Goal: Task Accomplishment & Management: Use online tool/utility

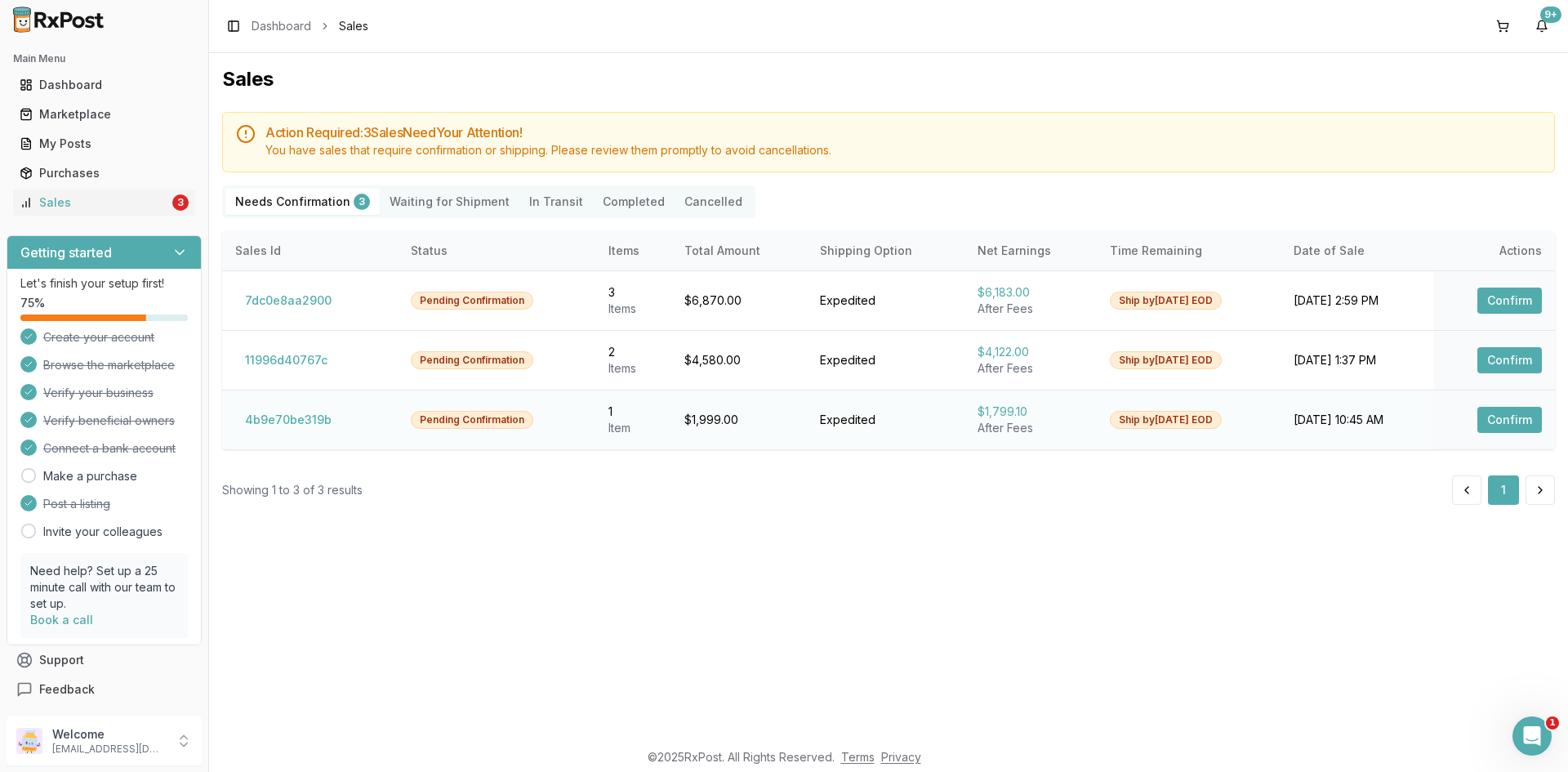
click at [1490, 417] on button "Confirm" at bounding box center [1509, 420] width 64 height 26
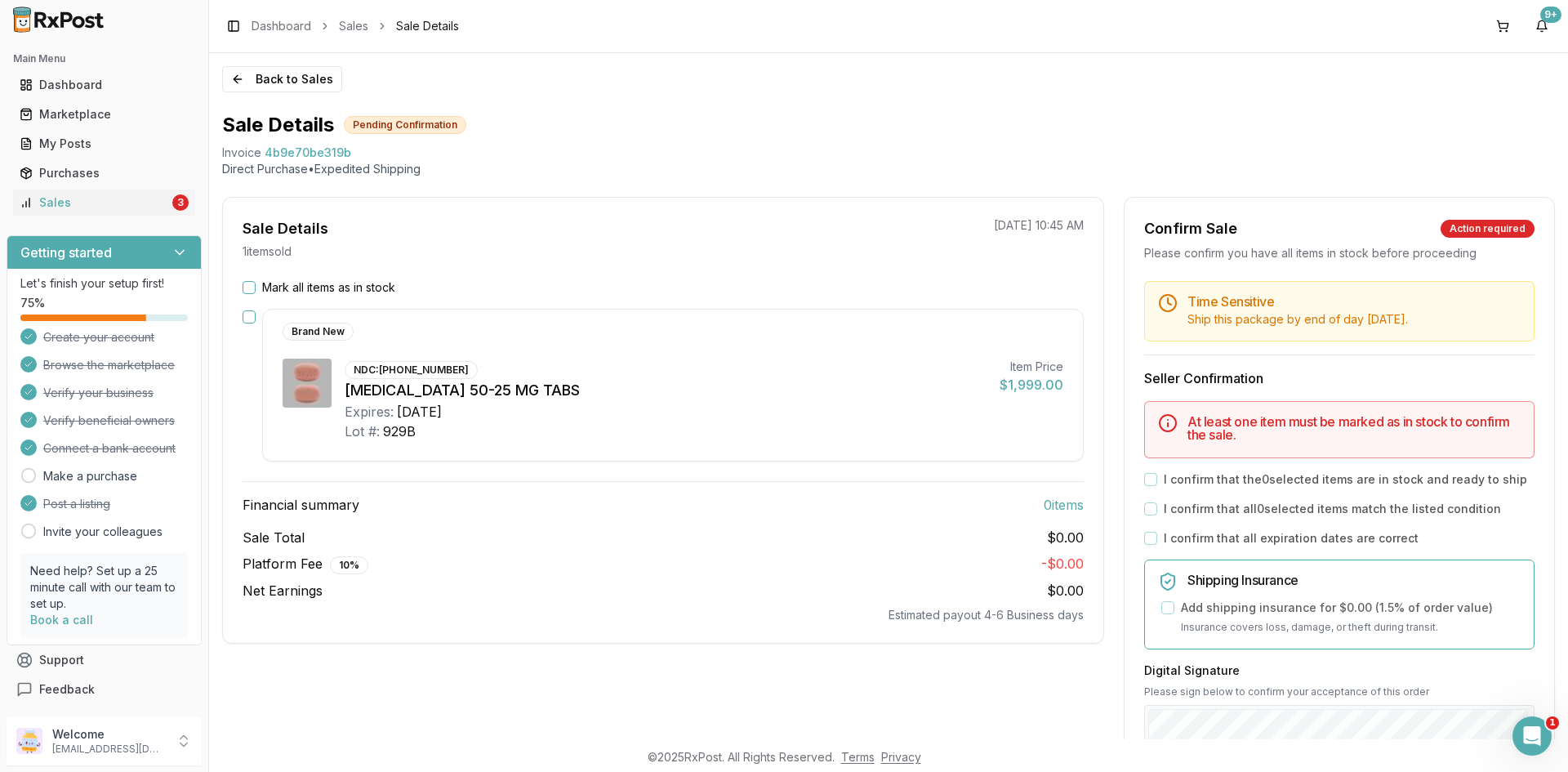
click at [259, 288] on div "Mark all items as in stock" at bounding box center [663, 287] width 841 height 16
click at [249, 285] on button "Mark all items as in stock" at bounding box center [249, 288] width 13 height 13
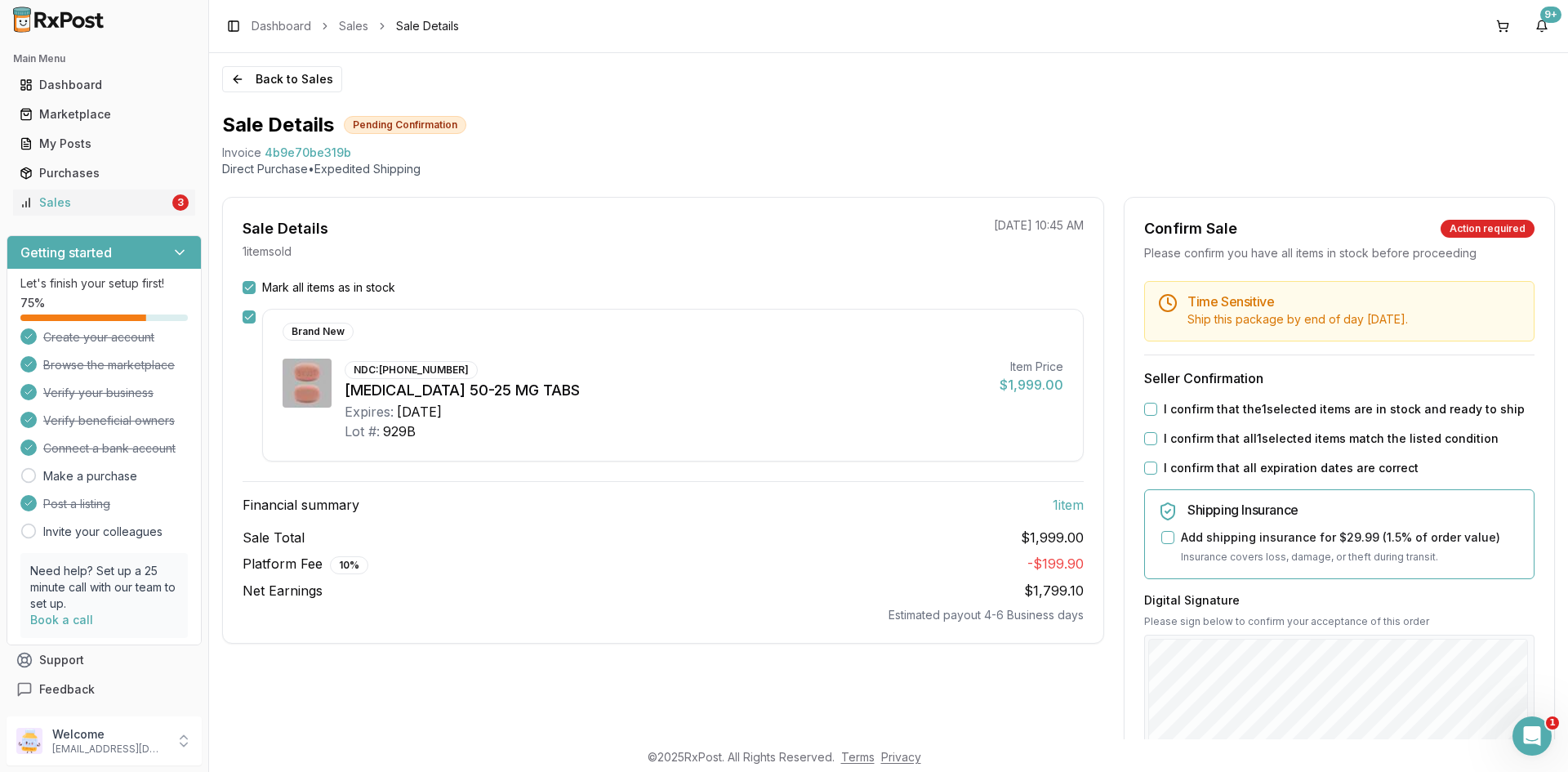
click at [1147, 407] on button "I confirm that the 1 selected items are in stock and ready to ship" at bounding box center [1151, 409] width 13 height 13
click at [1147, 433] on button "I confirm that all 1 selected items match the listed condition" at bounding box center [1151, 438] width 13 height 13
click at [1147, 465] on button "I confirm that all expiration dates are correct" at bounding box center [1151, 468] width 13 height 13
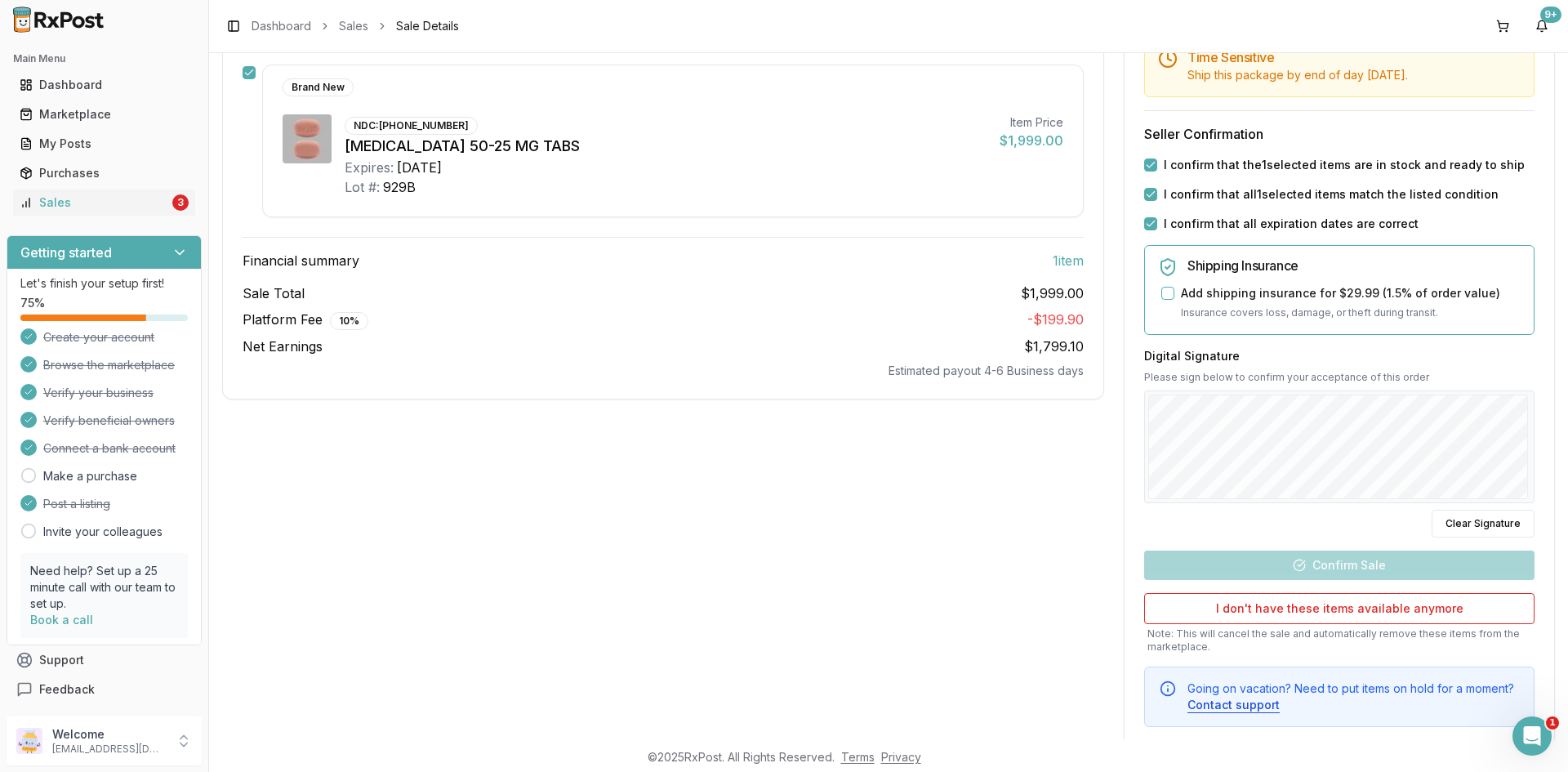
scroll to position [245, 0]
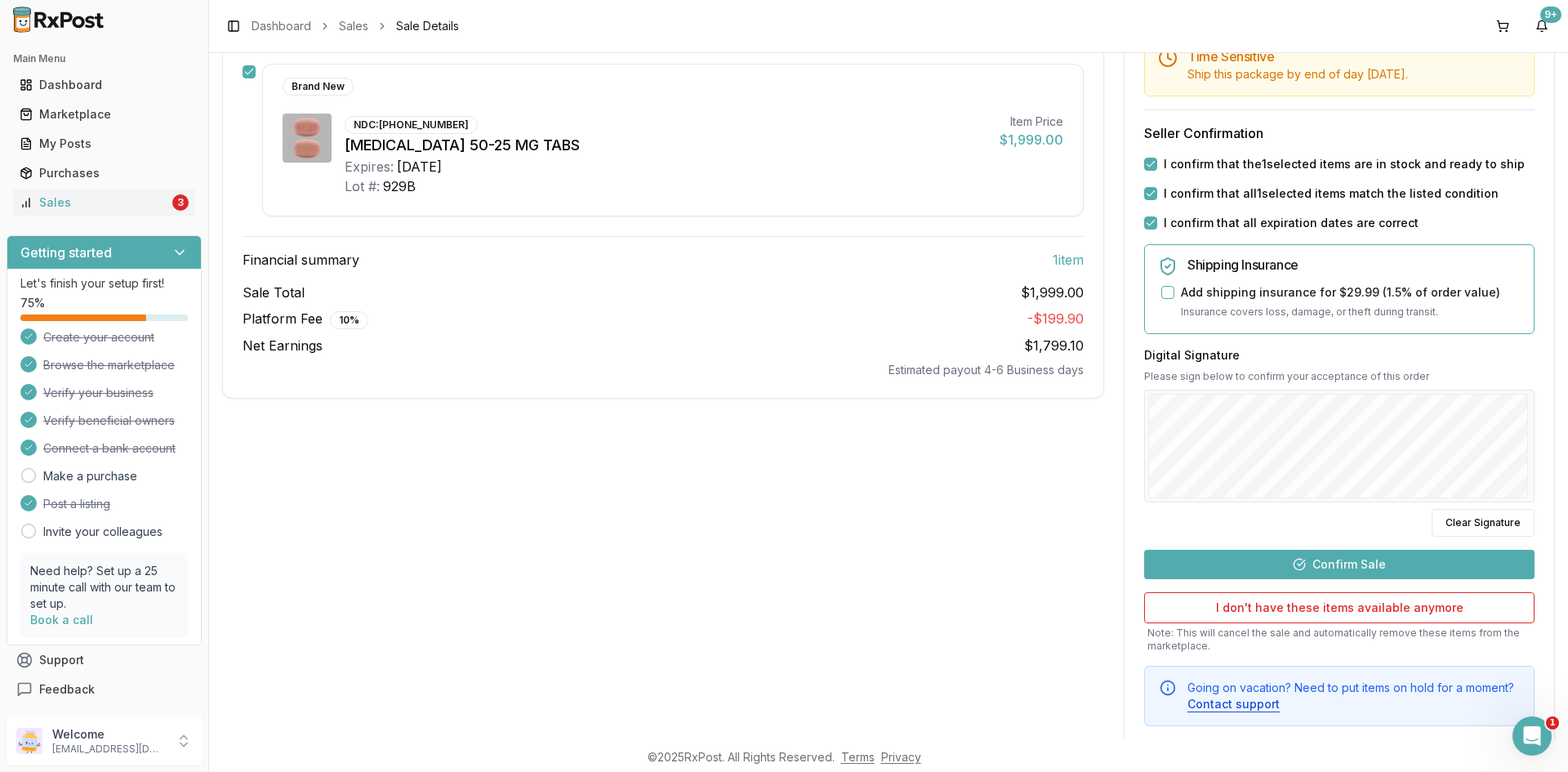
click at [1463, 560] on button "Confirm Sale" at bounding box center [1340, 564] width 391 height 29
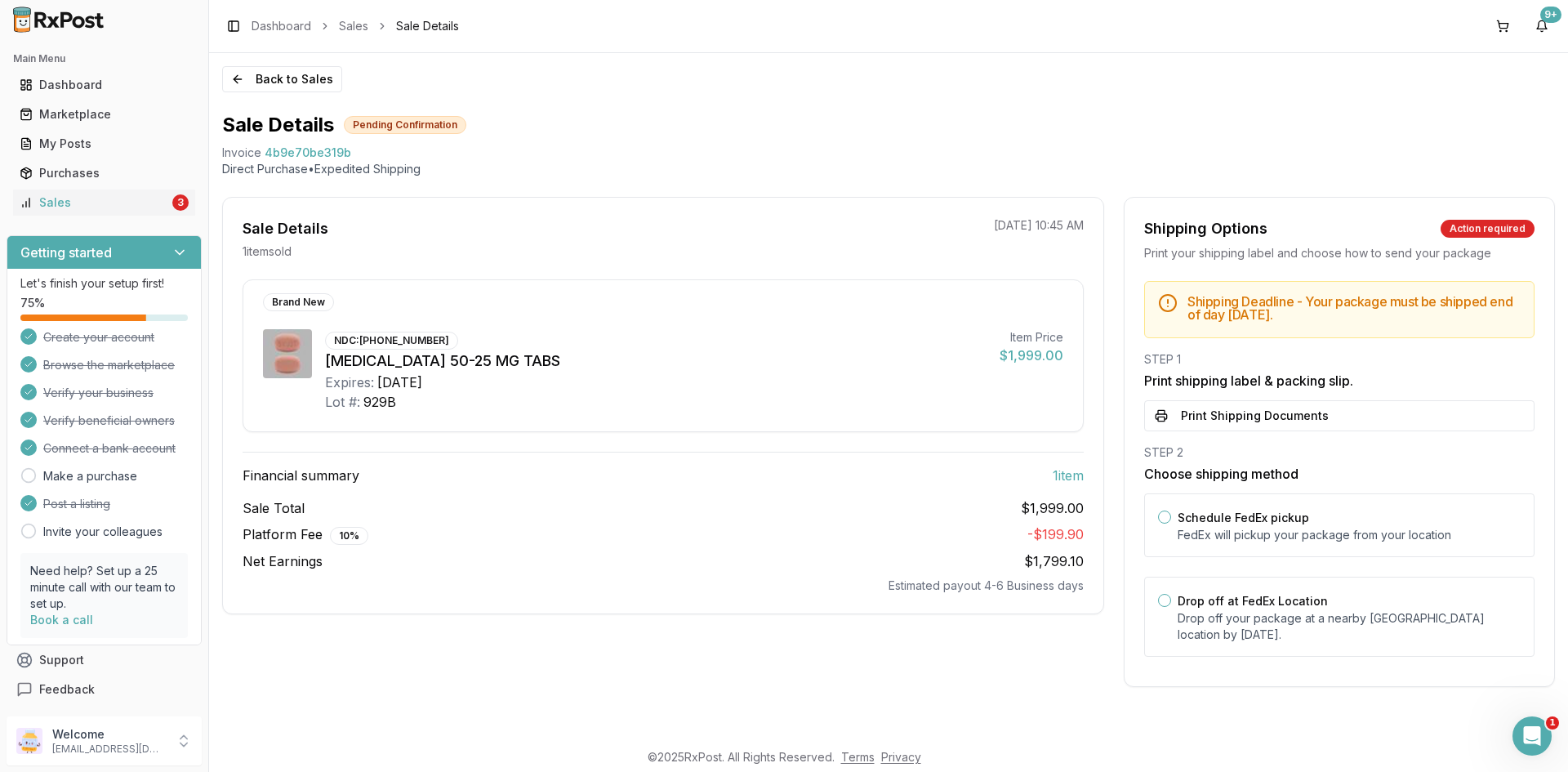
scroll to position [0, 0]
click at [1270, 411] on button "Print Shipping Documents" at bounding box center [1340, 415] width 391 height 31
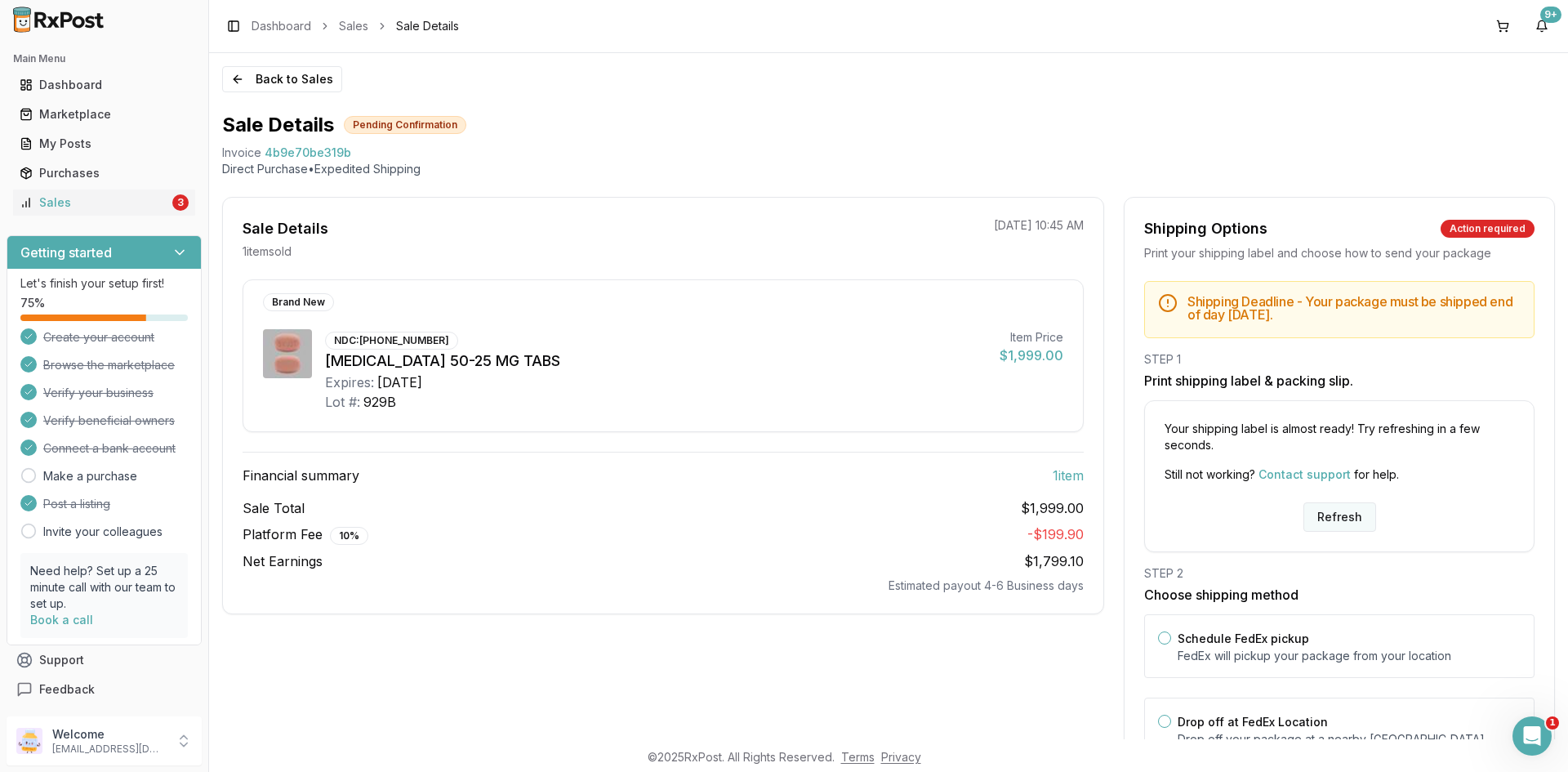
click at [1349, 519] on button "Refresh" at bounding box center [1340, 517] width 73 height 29
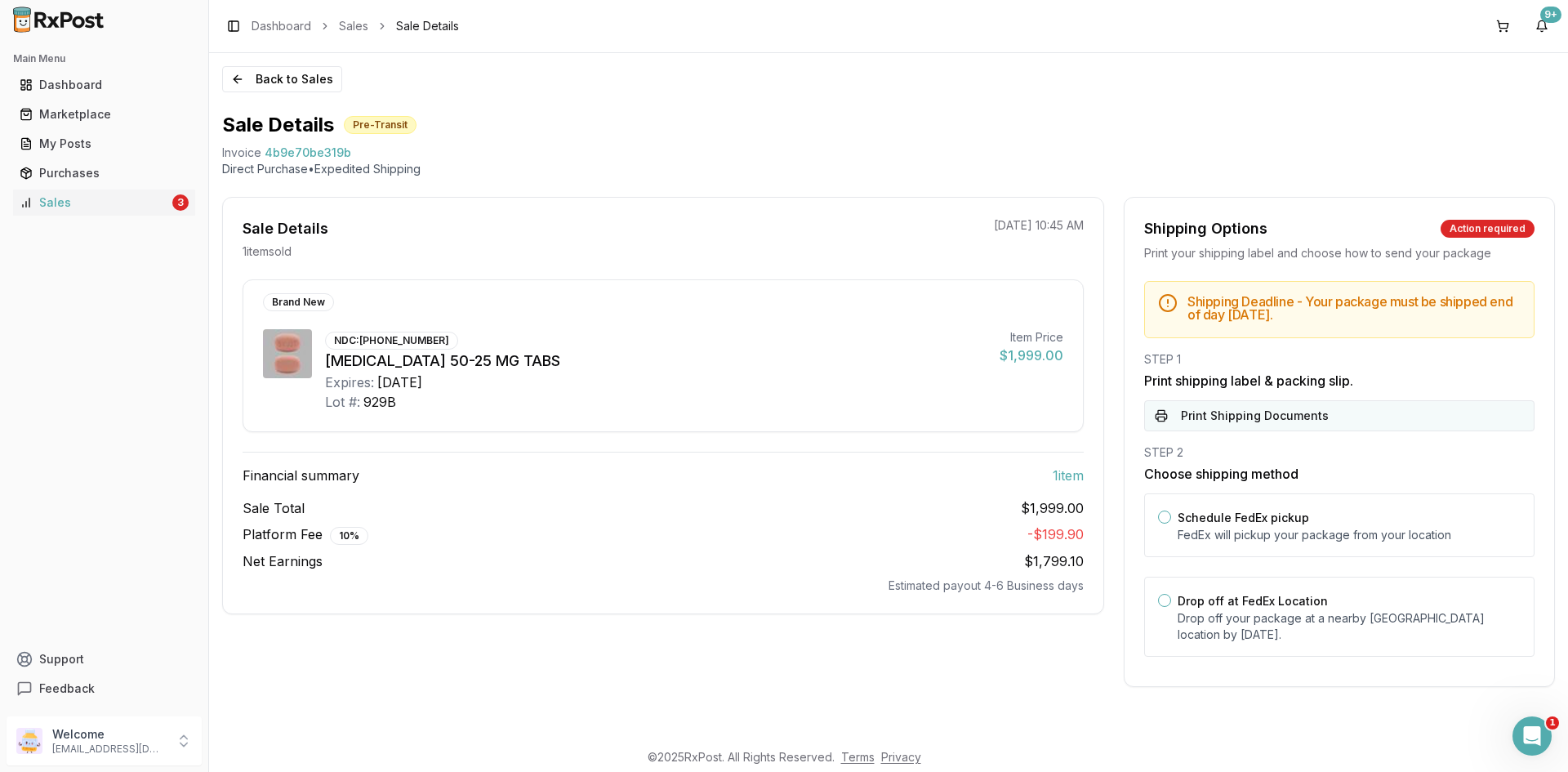
click at [1223, 422] on button "Print Shipping Documents" at bounding box center [1340, 415] width 391 height 31
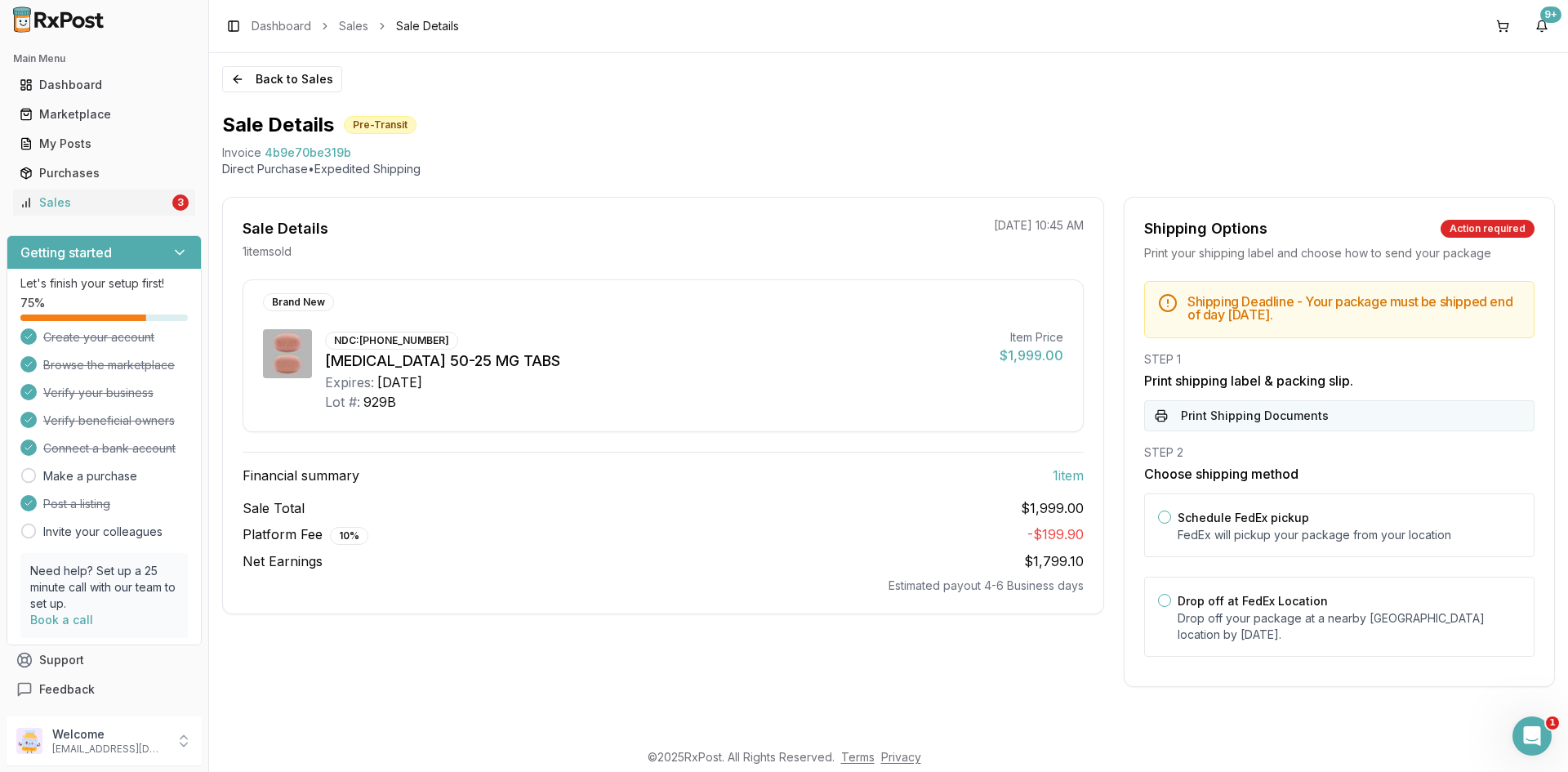
click at [1233, 419] on button "Print Shipping Documents" at bounding box center [1340, 415] width 391 height 31
click at [156, 206] on div "Sales" at bounding box center [94, 202] width 150 height 16
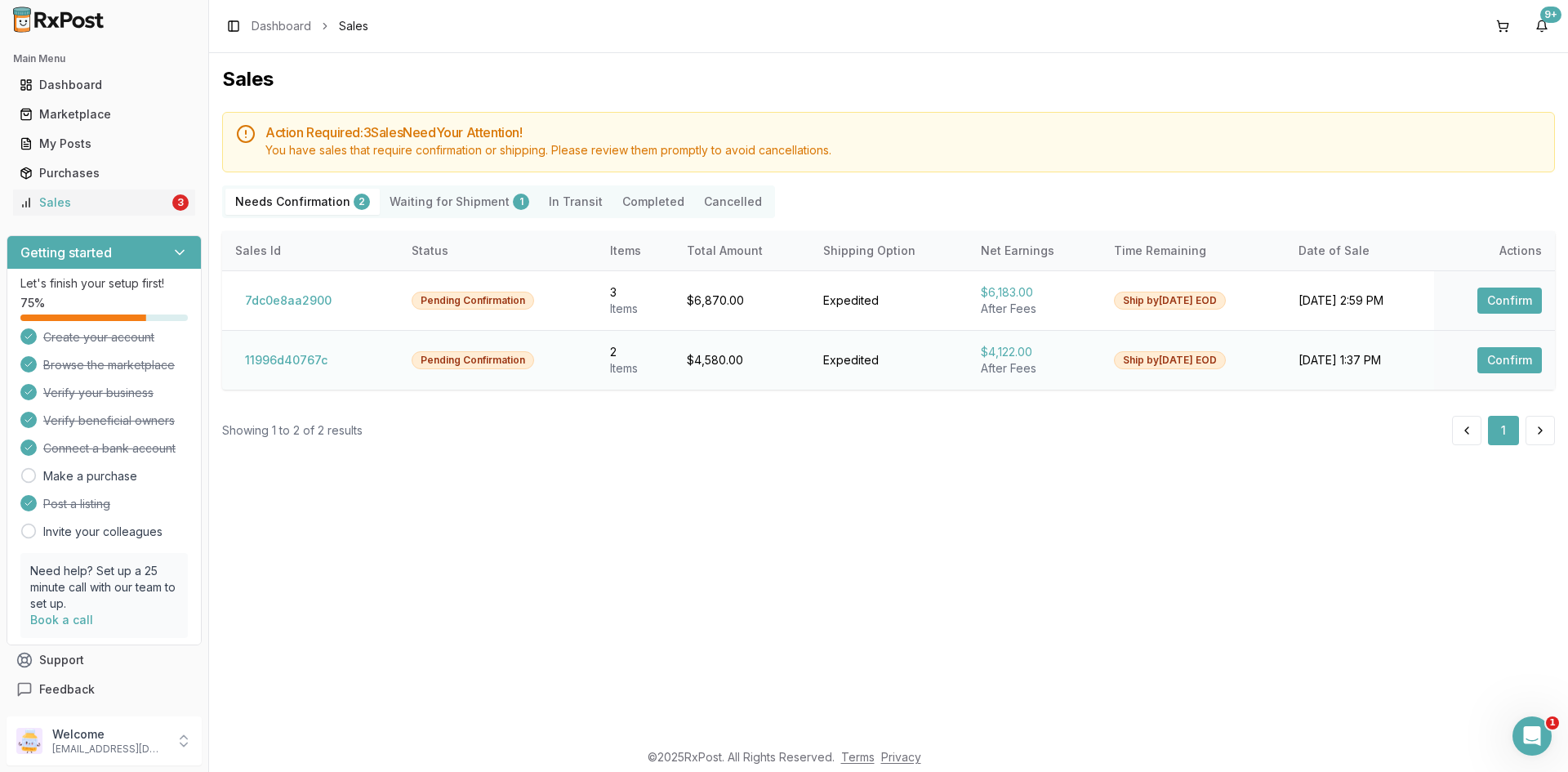
click at [1528, 365] on button "Confirm" at bounding box center [1509, 361] width 64 height 26
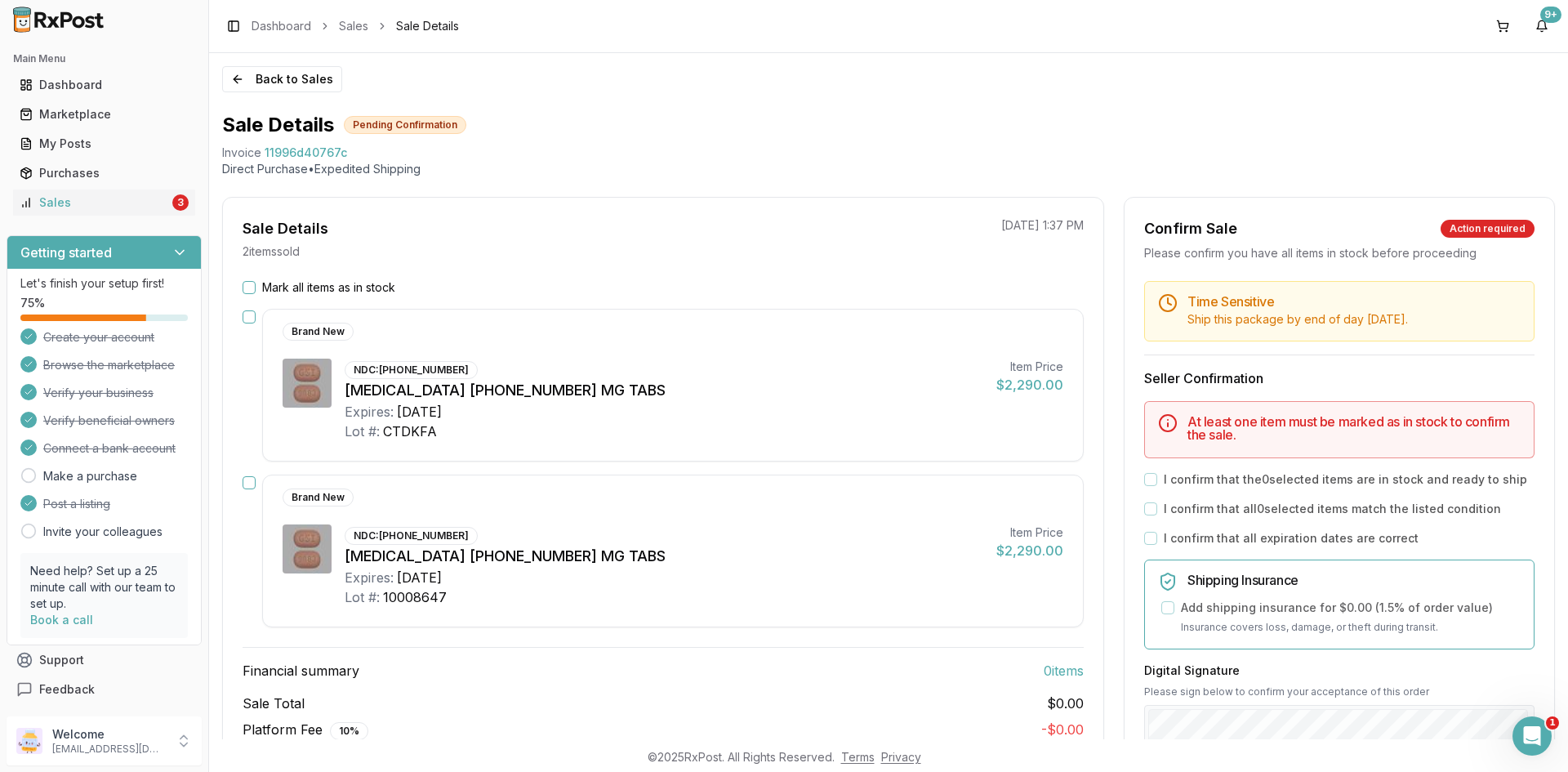
click at [253, 288] on button "Mark all items as in stock" at bounding box center [249, 288] width 13 height 13
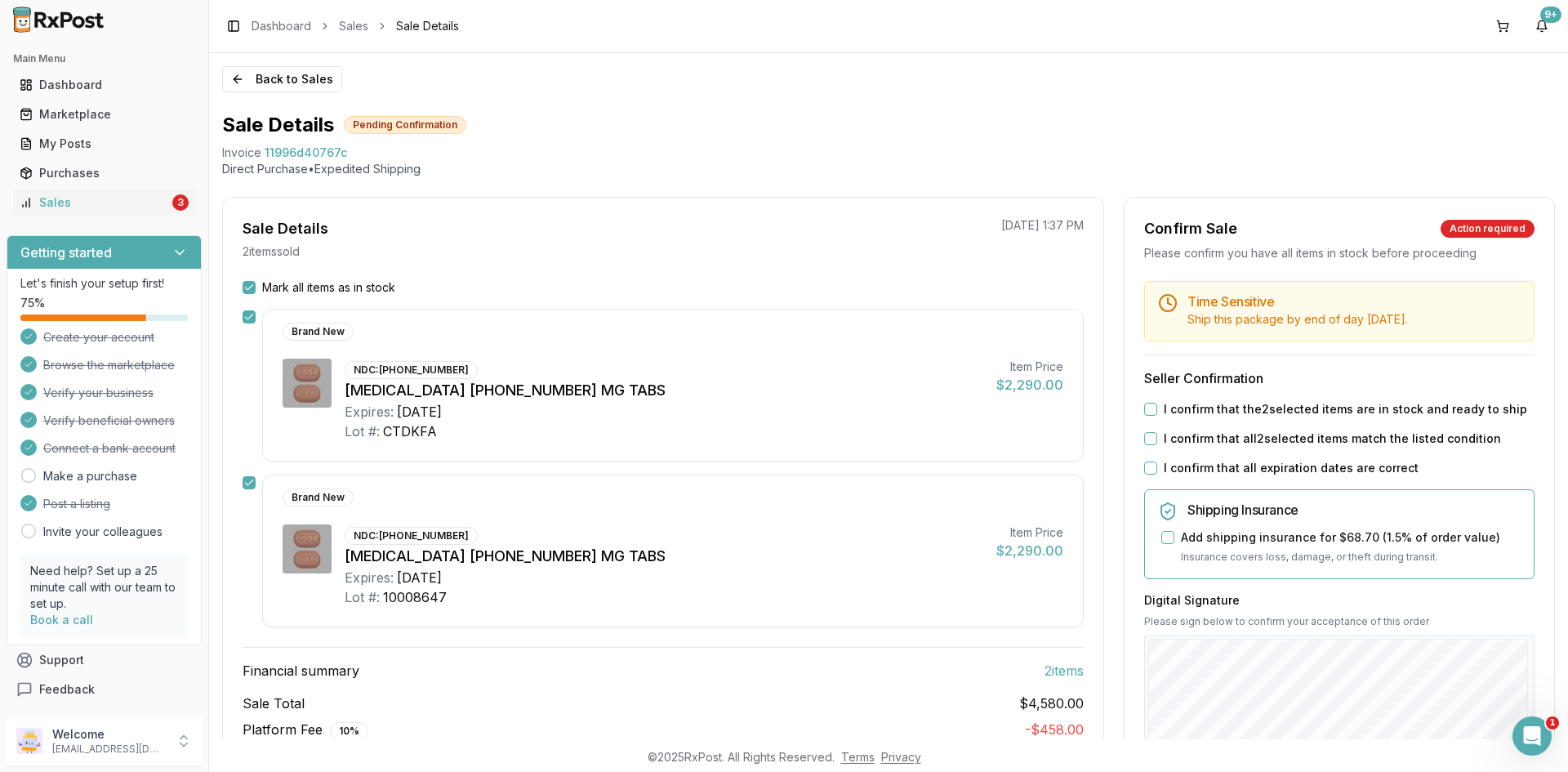
click at [253, 288] on button "Mark all items as in stock" at bounding box center [249, 288] width 13 height 13
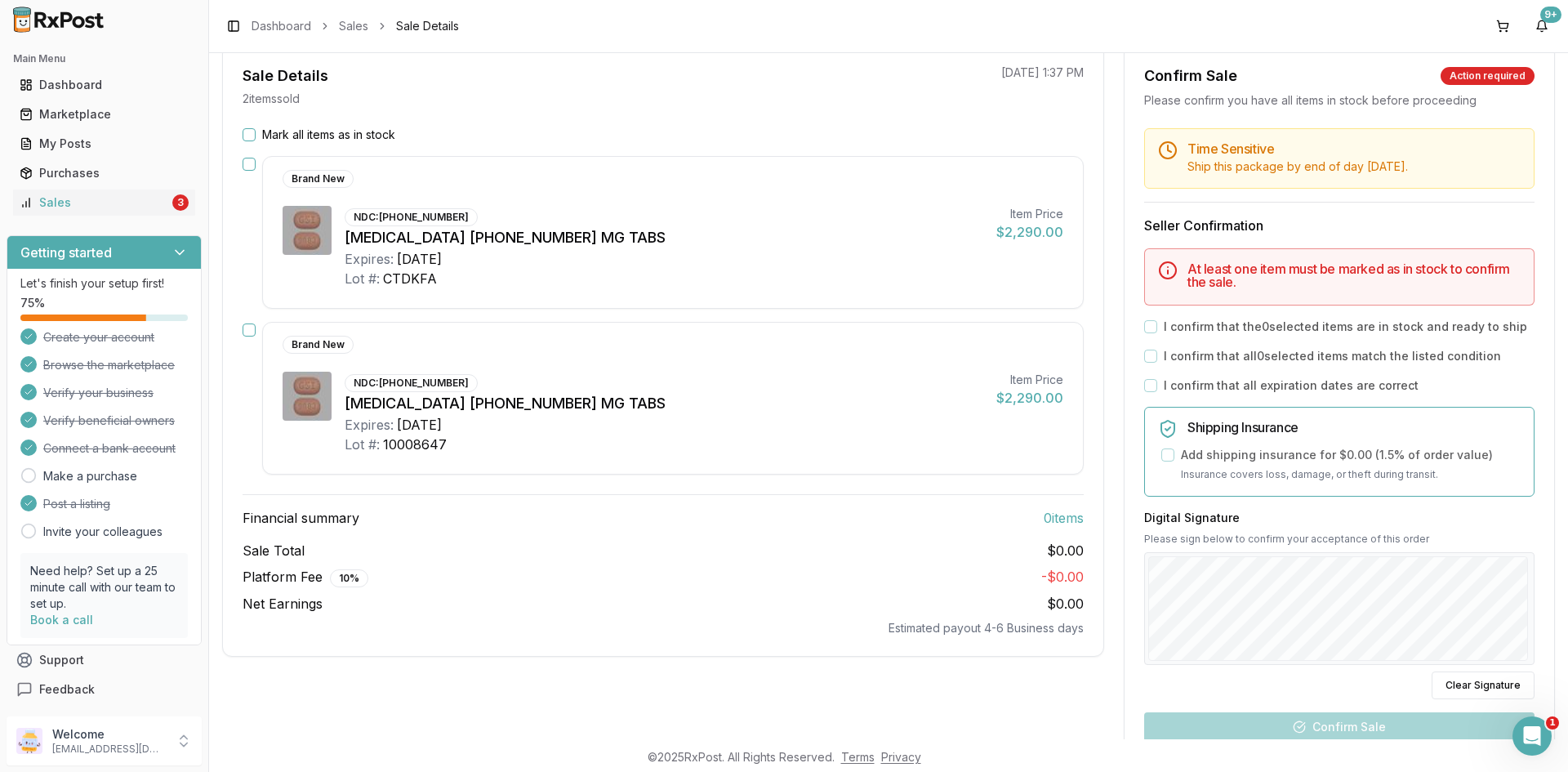
scroll to position [164, 0]
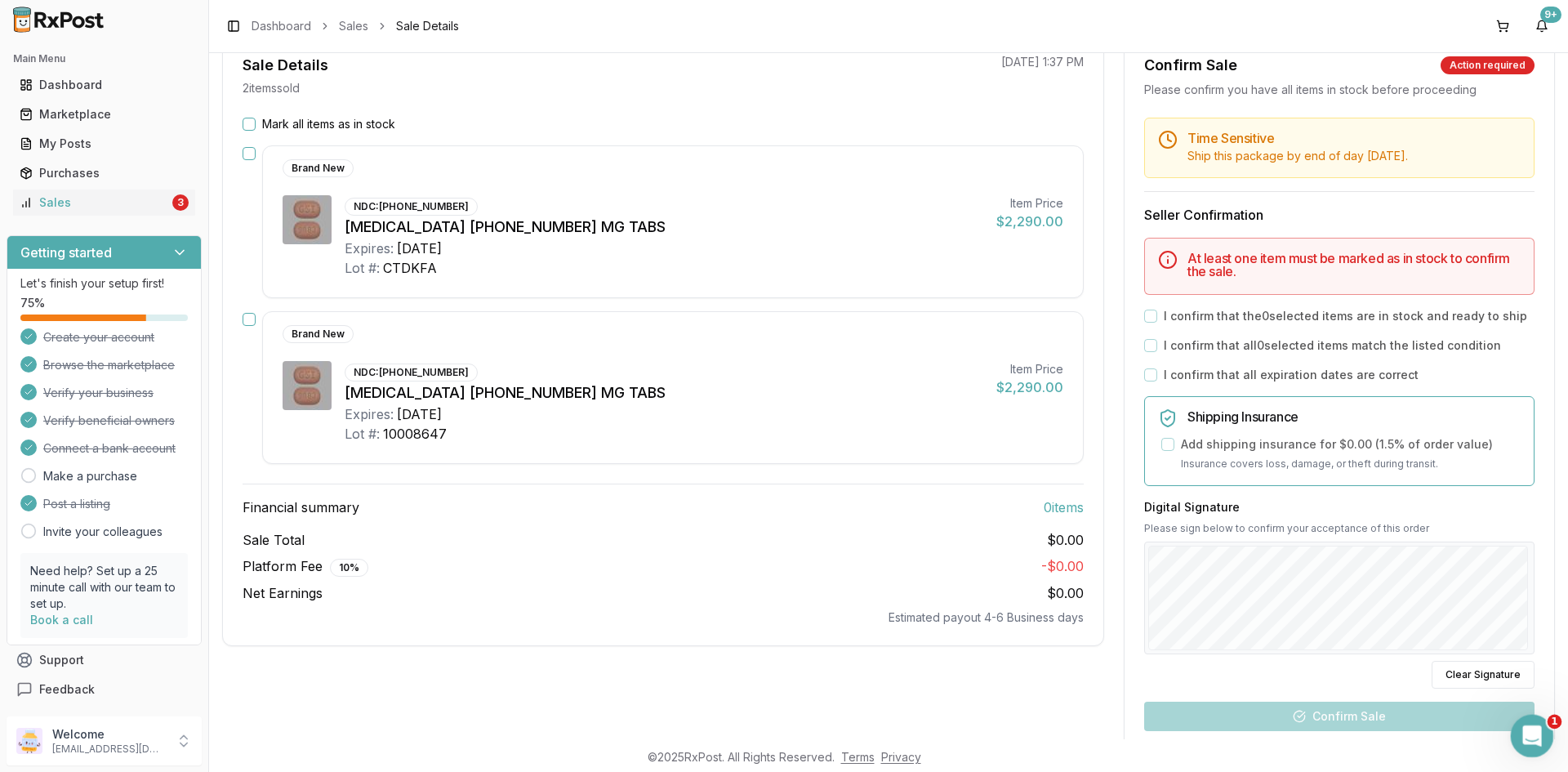
click at [1528, 736] on icon "Open Intercom Messenger" at bounding box center [1530, 734] width 11 height 13
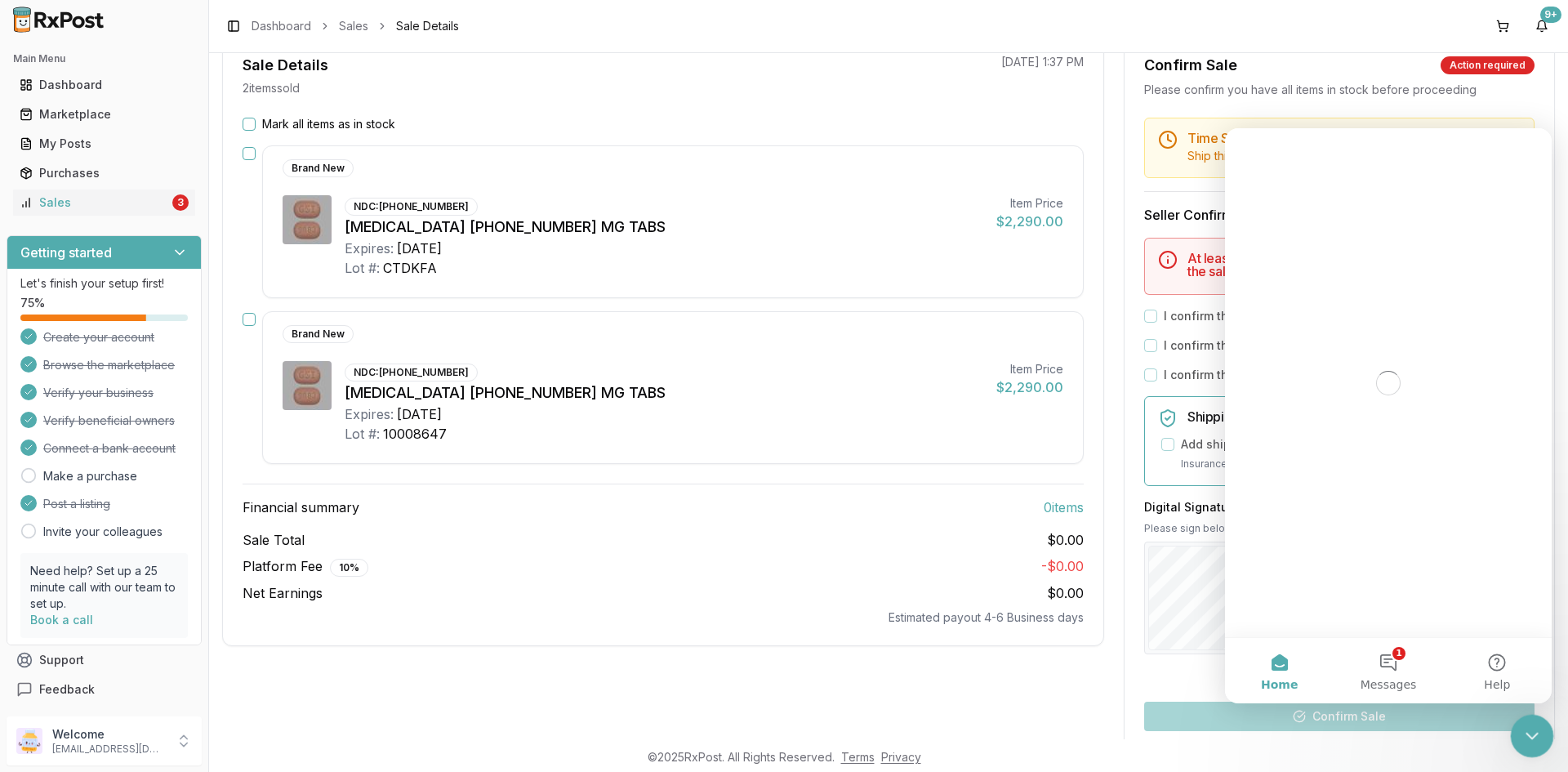
scroll to position [0, 0]
